Goal: Task Accomplishment & Management: Use online tool/utility

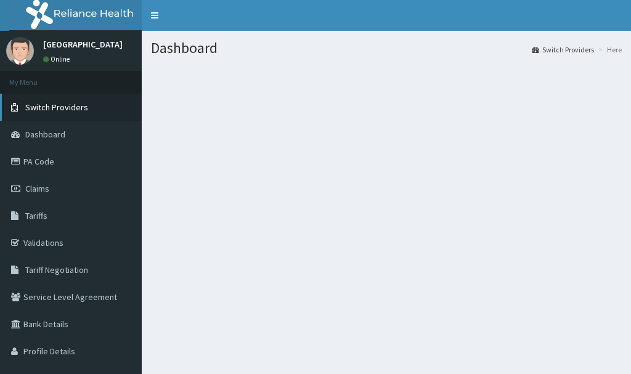
click at [43, 108] on span "Switch Providers" at bounding box center [56, 107] width 63 height 11
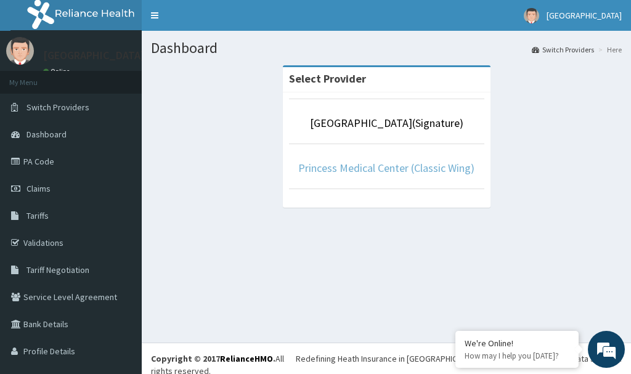
click at [413, 170] on link "Princess Medical Center (Classic Wing)" at bounding box center [386, 168] width 176 height 14
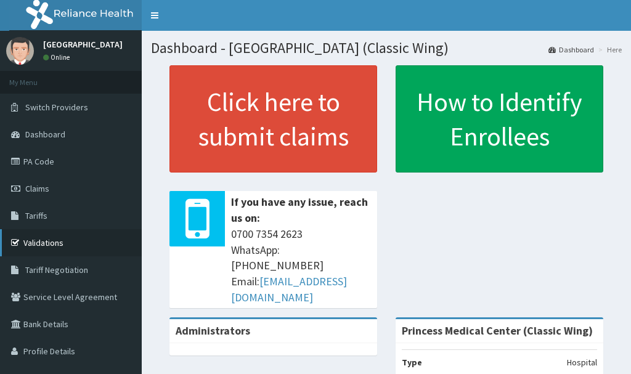
click at [38, 245] on link "Validations" at bounding box center [71, 242] width 142 height 27
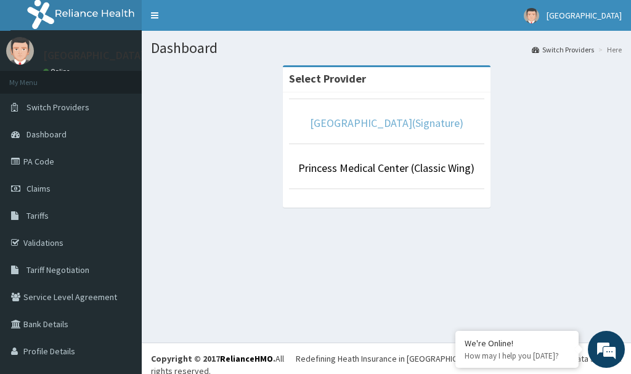
click at [395, 126] on link "Princess Medical Center(Signature)" at bounding box center [386, 123] width 153 height 14
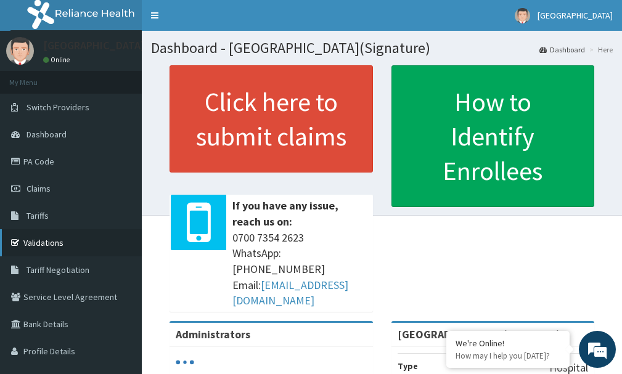
click at [55, 245] on link "Validations" at bounding box center [71, 242] width 142 height 27
